Goal: Task Accomplishment & Management: Manage account settings

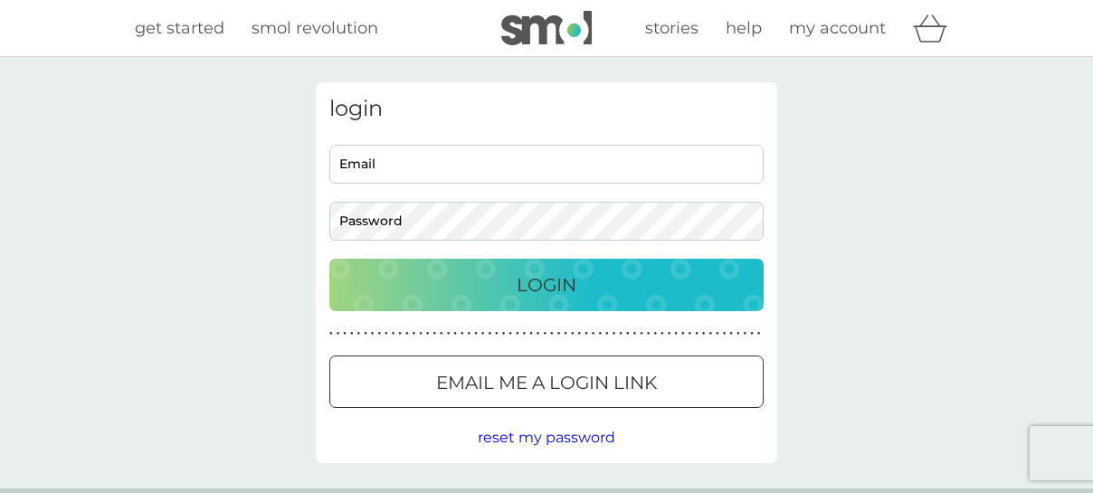
type input "[EMAIL_ADDRESS][DOMAIN_NAME]"
click at [563, 275] on p "Login" at bounding box center [546, 284] width 60 height 29
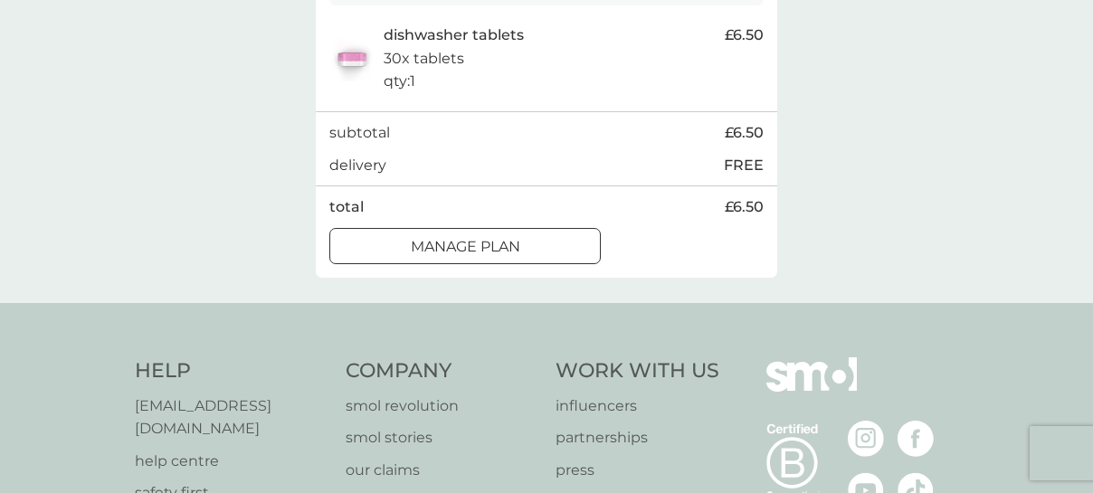
scroll to position [402, 0]
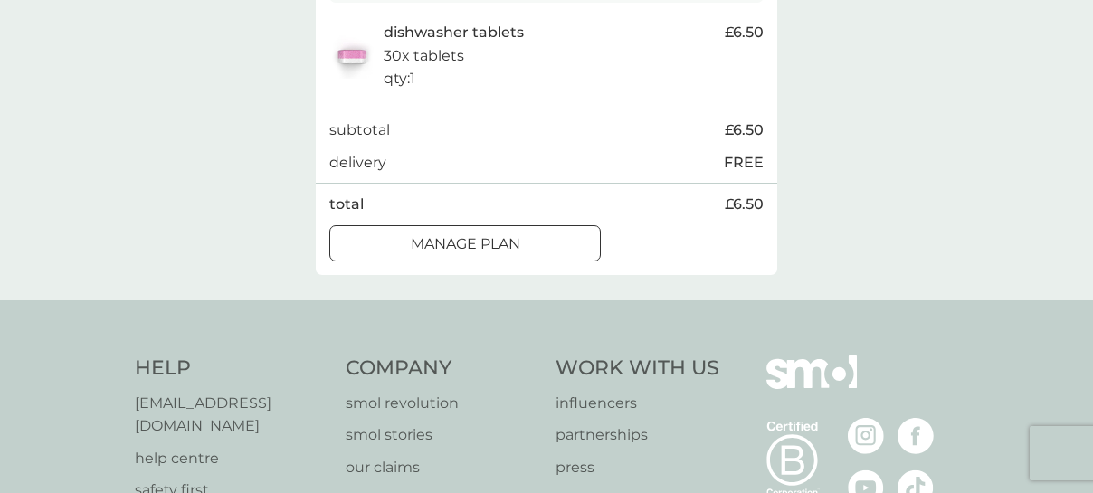
click at [442, 251] on div at bounding box center [464, 243] width 65 height 19
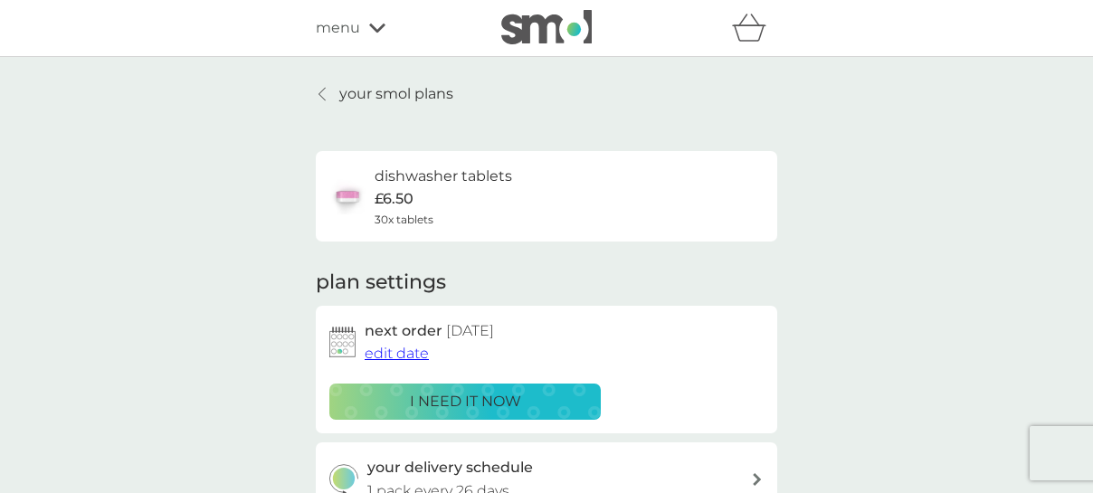
click at [407, 355] on span "edit date" at bounding box center [396, 353] width 64 height 17
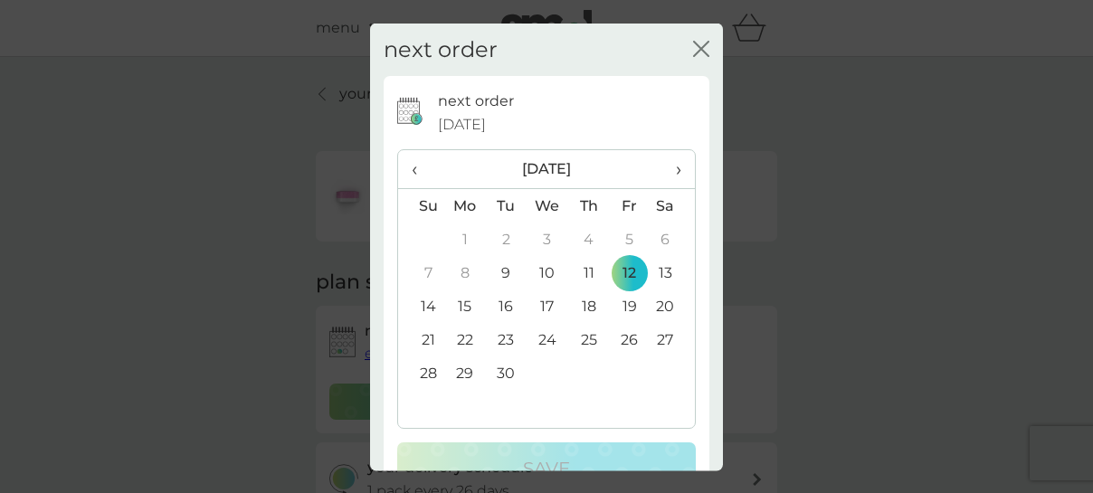
click at [617, 305] on td "19" at bounding box center [629, 305] width 41 height 33
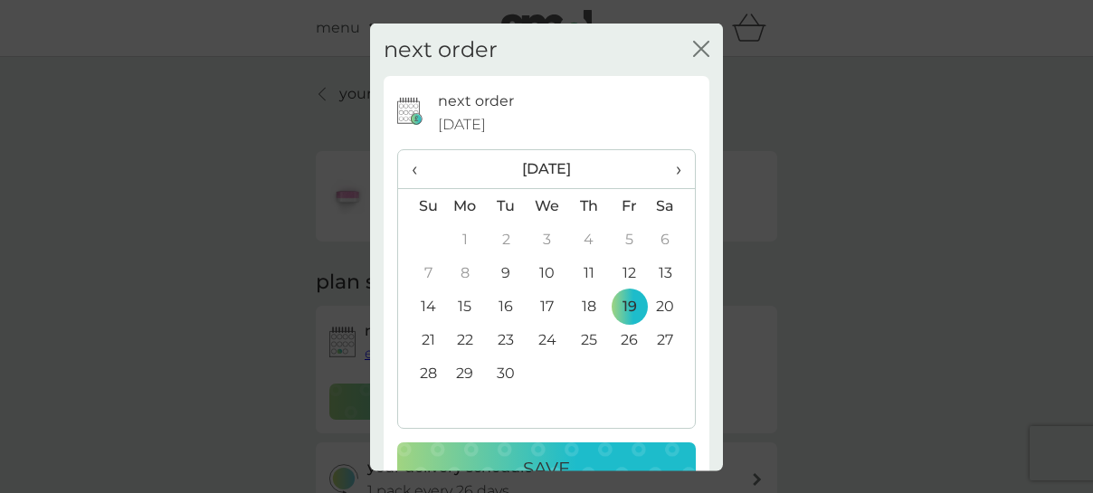
click at [609, 454] on div "Save" at bounding box center [546, 468] width 262 height 29
